Goal: Task Accomplishment & Management: Manage account settings

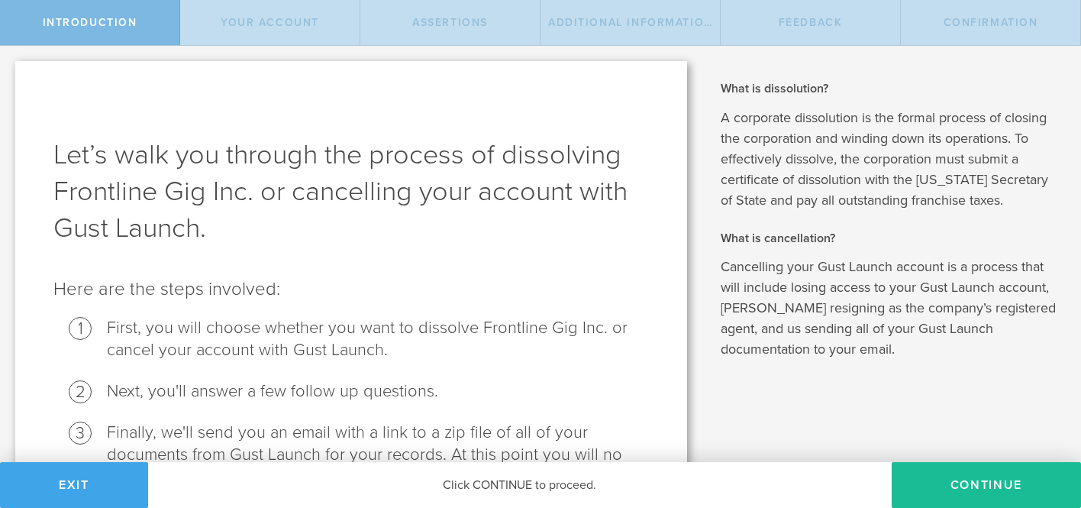
click at [131, 490] on button "Exit" at bounding box center [74, 485] width 148 height 46
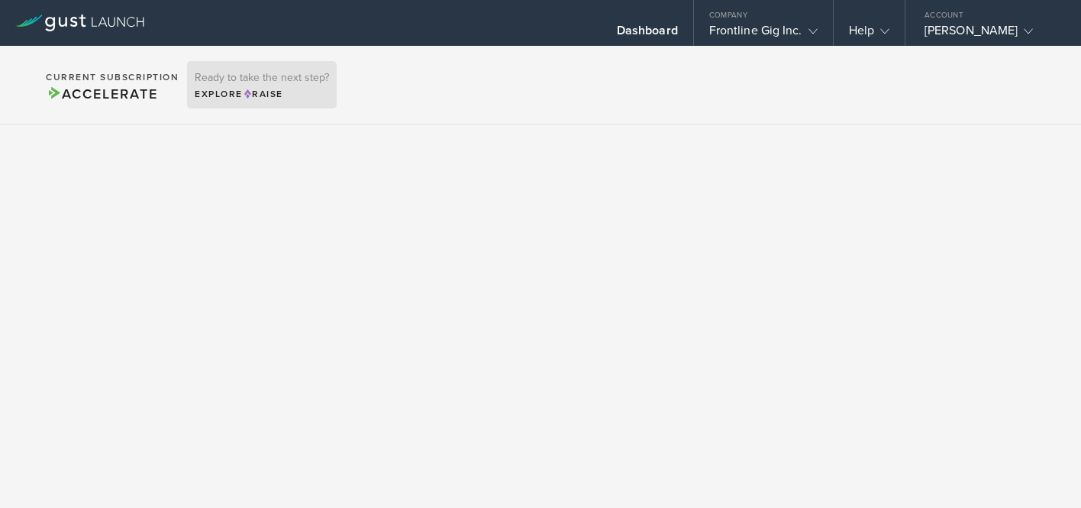
click at [250, 89] on span "Raise" at bounding box center [263, 94] width 40 height 11
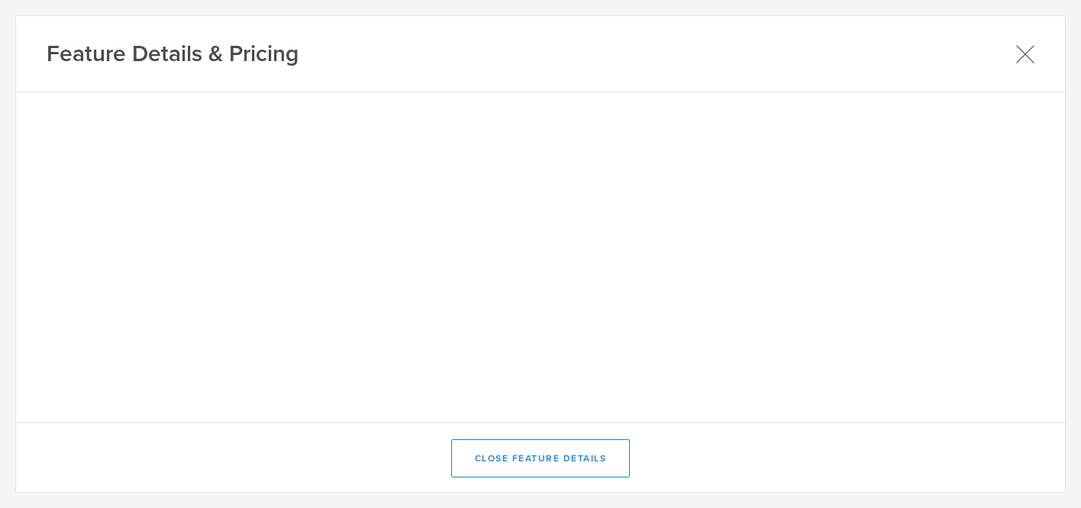
click at [1024, 50] on icon at bounding box center [1024, 53] width 19 height 19
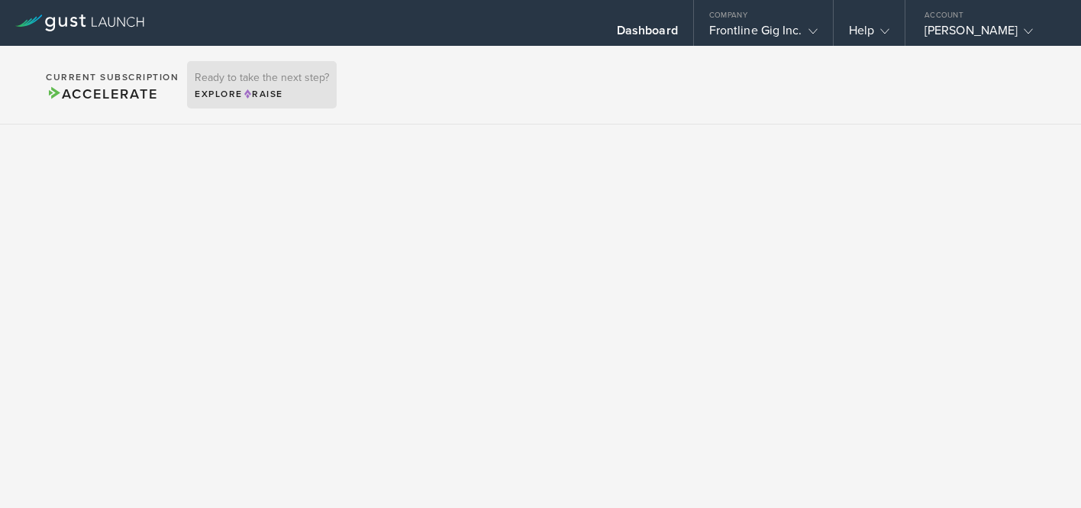
click at [273, 75] on h3 "Ready to take the next step?" at bounding box center [262, 78] width 134 height 11
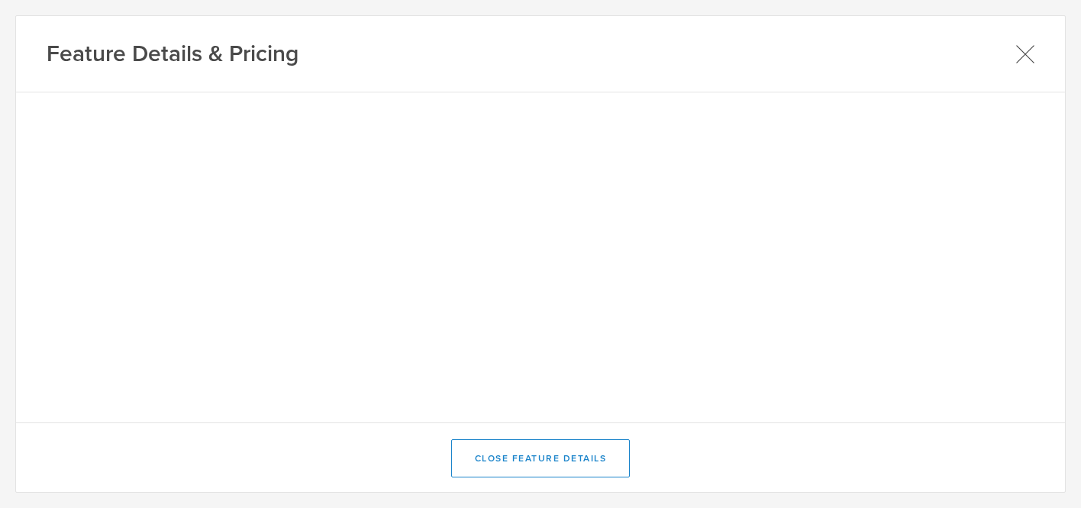
click at [1023, 52] on icon at bounding box center [1025, 53] width 17 height 17
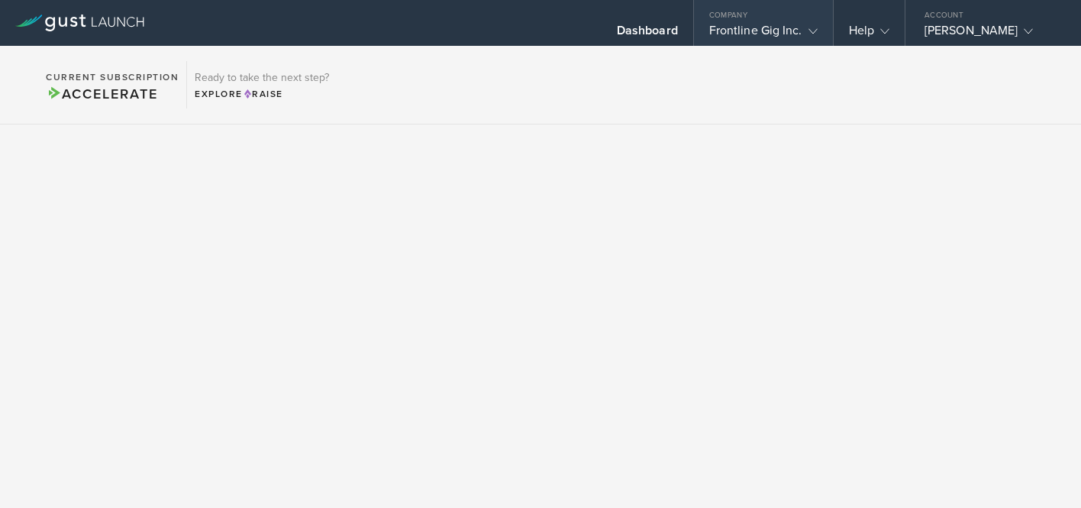
click at [811, 31] on icon at bounding box center [812, 31] width 9 height 9
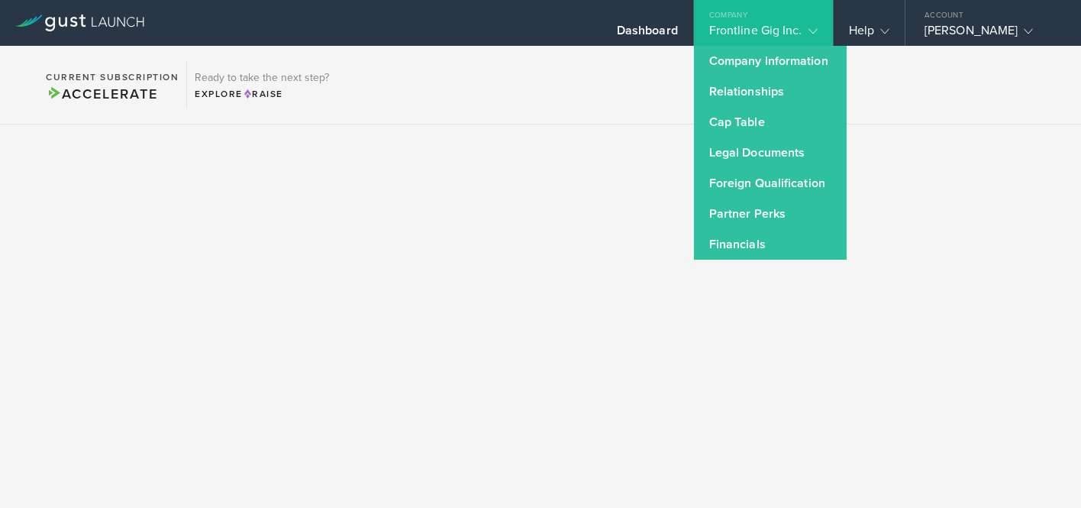
click at [902, 100] on section "Current Subscription Accelerate Ready to take the next step? Explore Raise" at bounding box center [540, 85] width 1081 height 79
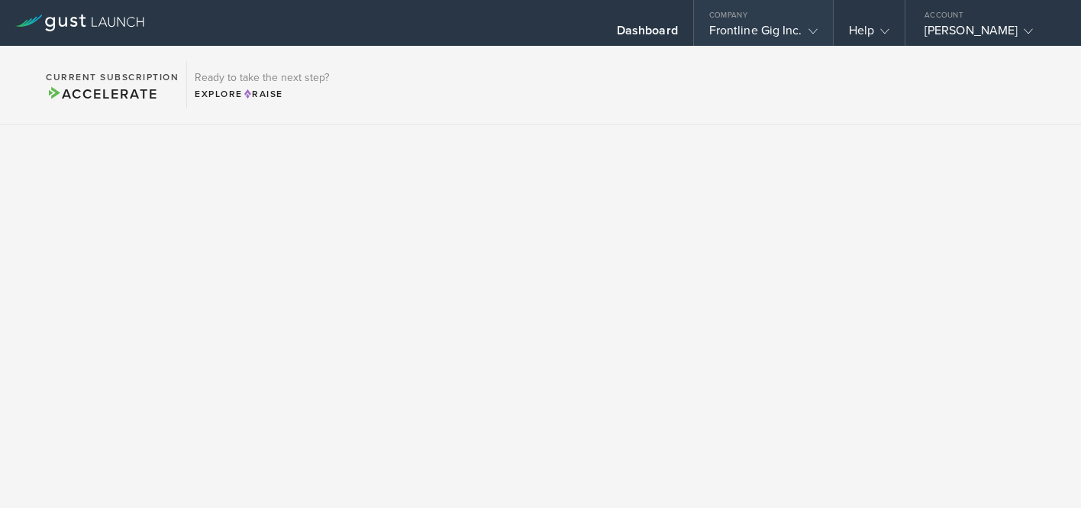
click at [807, 34] on gust-icon at bounding box center [809, 30] width 15 height 15
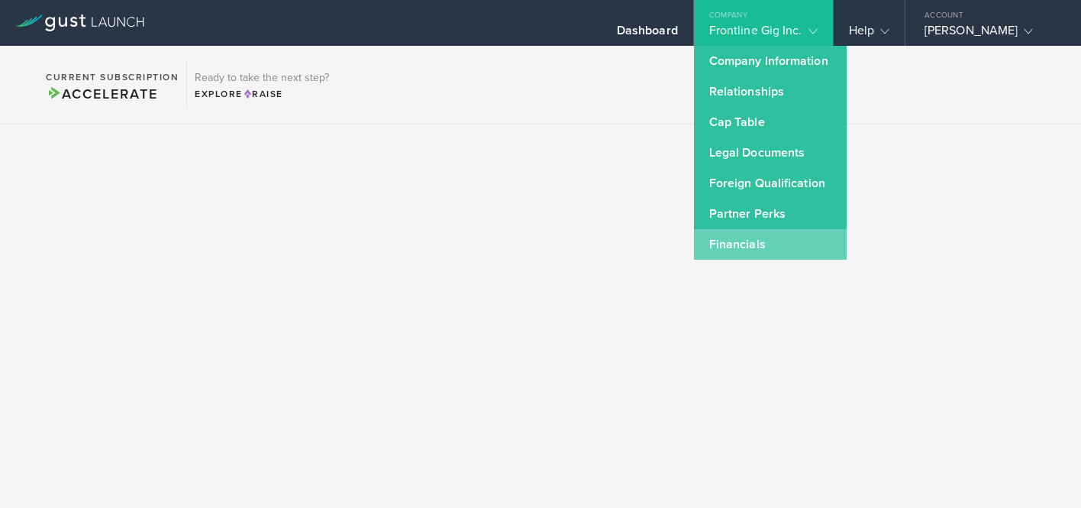
click at [737, 242] on link "Financials" at bounding box center [770, 244] width 153 height 31
